Goal: Task Accomplishment & Management: Complete application form

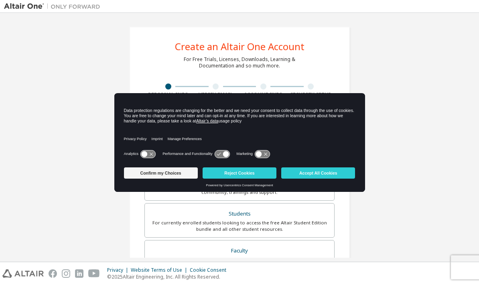
click at [237, 174] on button "Accept All Cookies" at bounding box center [318, 172] width 74 height 11
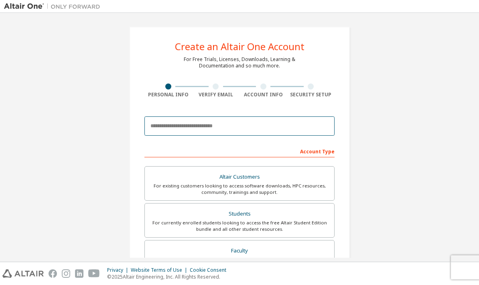
click at [237, 127] on input "email" at bounding box center [239, 125] width 190 height 19
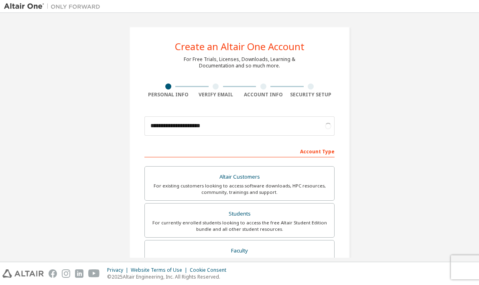
scroll to position [4, 0]
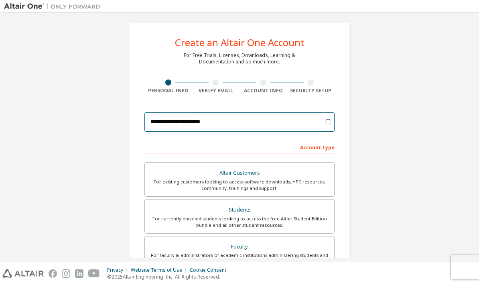
type input "**********"
click at [237, 215] on div "For currently enrolled students looking to access the free Altair Student Editi…" at bounding box center [240, 221] width 180 height 13
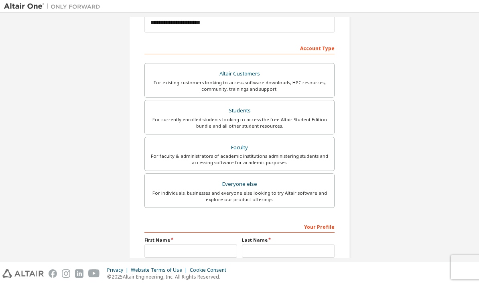
scroll to position [103, 0]
click at [215, 244] on input "text" at bounding box center [190, 250] width 93 height 13
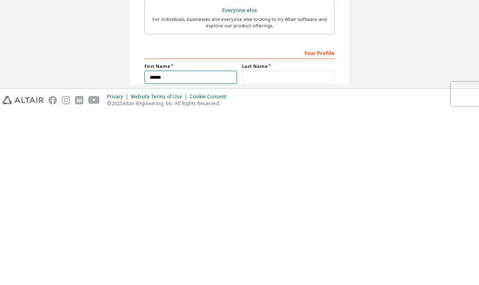
type input "******"
click at [237, 244] on input "text" at bounding box center [288, 250] width 93 height 13
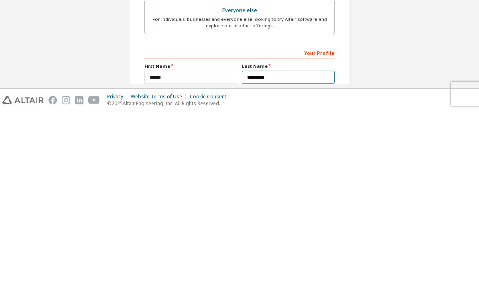
type input "*********"
click at [237, 270] on input "text" at bounding box center [239, 276] width 190 height 13
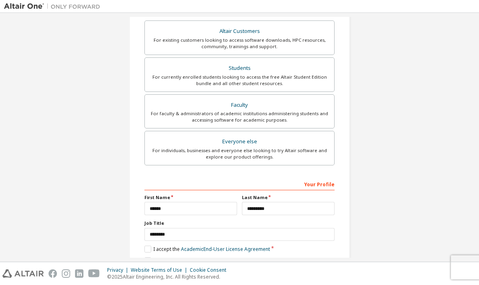
scroll to position [148, 0]
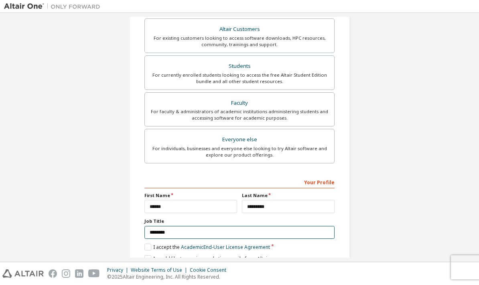
type input "*******"
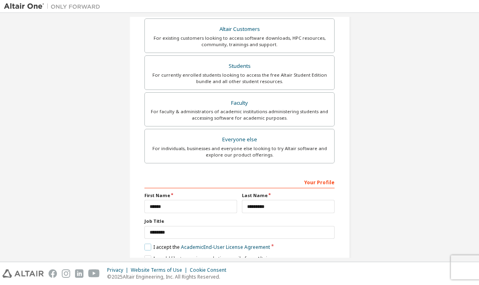
click at [148, 243] on label "I accept the Academic End-User License Agreement" at bounding box center [207, 246] width 126 height 7
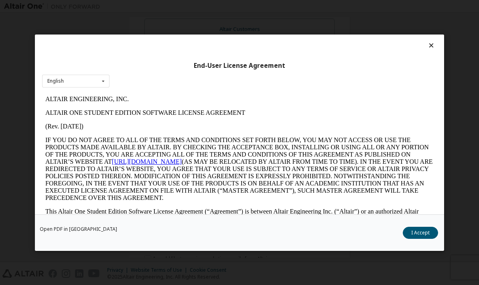
scroll to position [0, 0]
click at [237, 123] on div "End-User License Agreement English English Open PDF in [GEOGRAPHIC_DATA] I Acce…" at bounding box center [239, 142] width 479 height 285
click at [237, 239] on button "I Accept" at bounding box center [420, 233] width 35 height 12
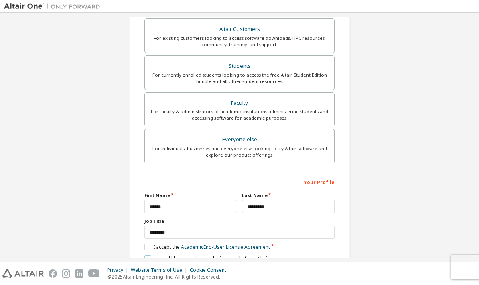
click at [146, 255] on label "I would like to receive marketing emails from Altair" at bounding box center [206, 258] width 125 height 7
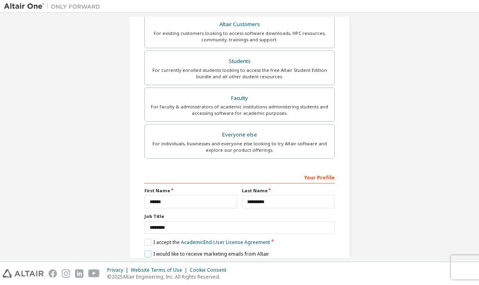
scroll to position [152, 0]
click at [231, 262] on button "Next" at bounding box center [239, 268] width 42 height 12
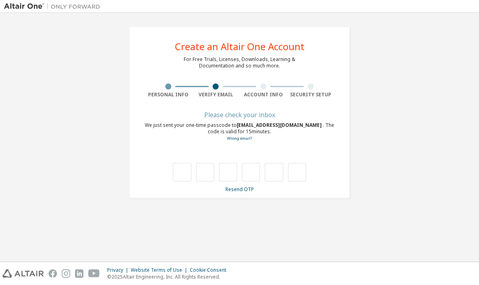
scroll to position [0, 0]
click at [177, 163] on input "text" at bounding box center [182, 172] width 18 height 18
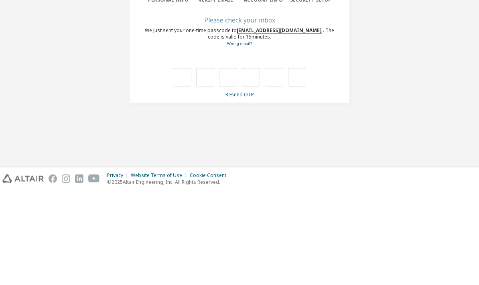
type input "*"
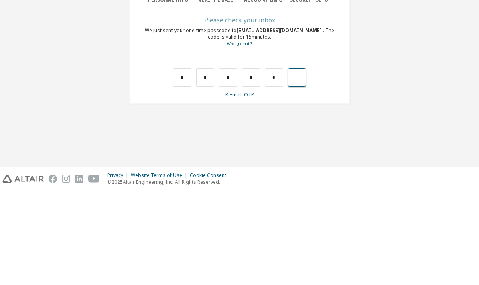
type input "*"
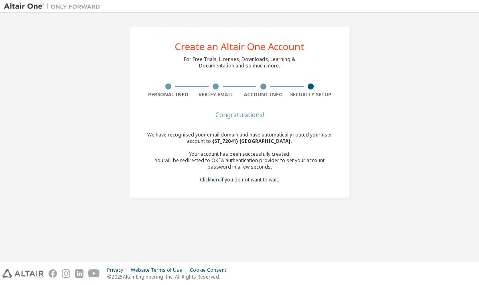
click at [237, 163] on div "Create an Altair One Account For Free Trials, Licenses, Downloads, Learning & D…" at bounding box center [239, 112] width 471 height 191
